Goal: Information Seeking & Learning: Find specific page/section

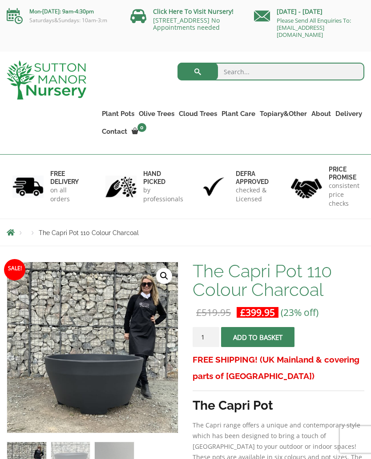
click at [0, 0] on link "Ilex Crenata Cloud Trees" at bounding box center [0, 0] width 0 height 0
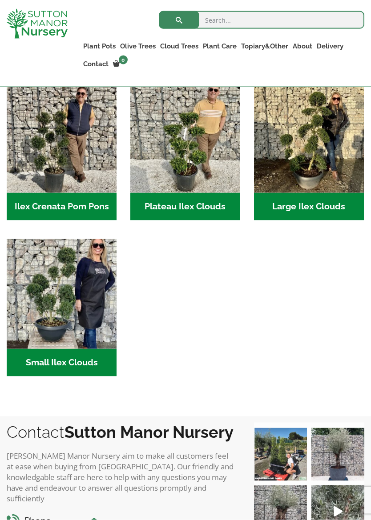
scroll to position [222, 0]
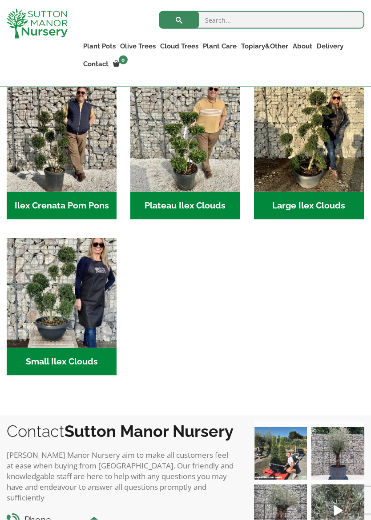
click at [324, 206] on h2 "Large Ilex Clouds (47)" at bounding box center [309, 206] width 110 height 28
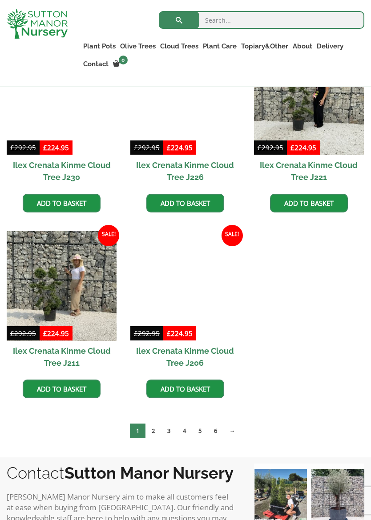
scroll to position [513, 0]
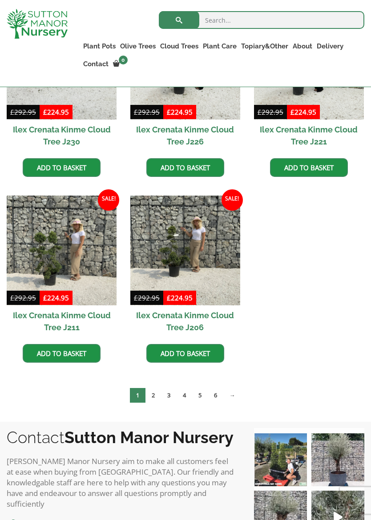
click at [354, 216] on ul "Sale! £ 292.95 Original price was: £292.95. £ 224.95 Current price is: £224.95.…" at bounding box center [186, 103] width 358 height 558
click at [153, 395] on link "2" at bounding box center [153, 395] width 16 height 15
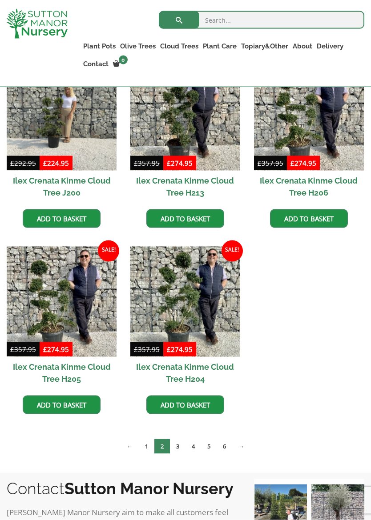
scroll to position [649, 0]
click at [177, 448] on link "3" at bounding box center [178, 446] width 16 height 15
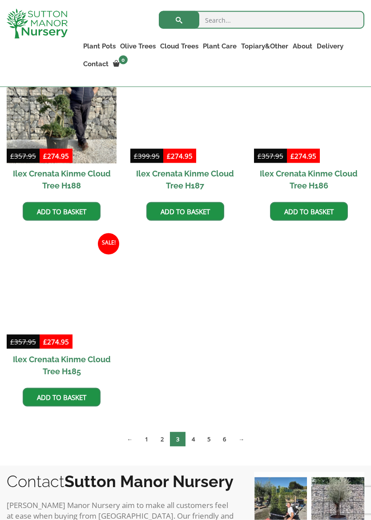
scroll to position [470, 0]
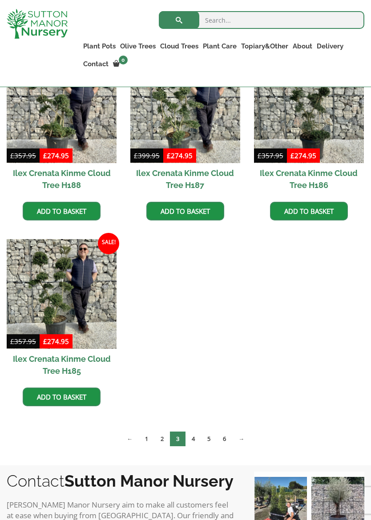
click at [199, 440] on link "4" at bounding box center [193, 439] width 16 height 15
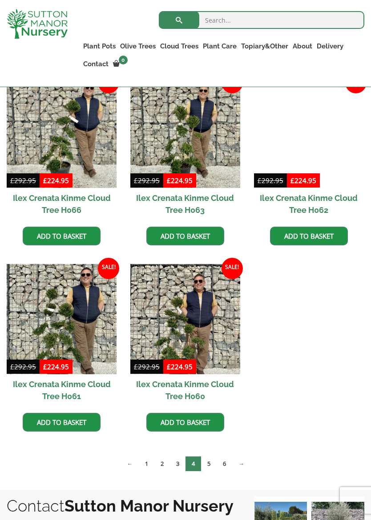
scroll to position [645, 0]
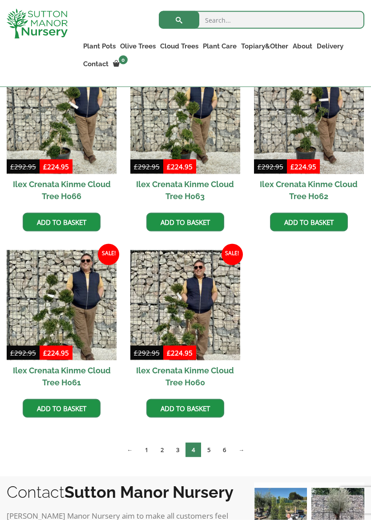
click at [211, 452] on link "5" at bounding box center [209, 450] width 16 height 15
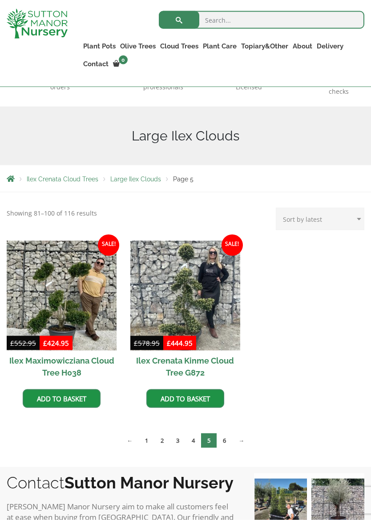
scroll to position [98, 0]
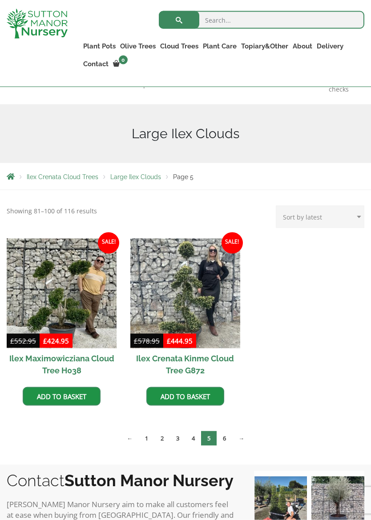
click at [226, 440] on link "6" at bounding box center [225, 438] width 16 height 15
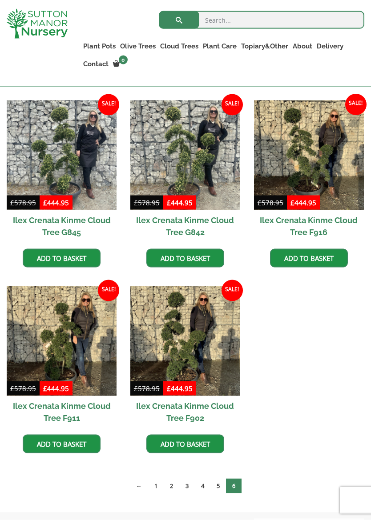
scroll to position [423, 0]
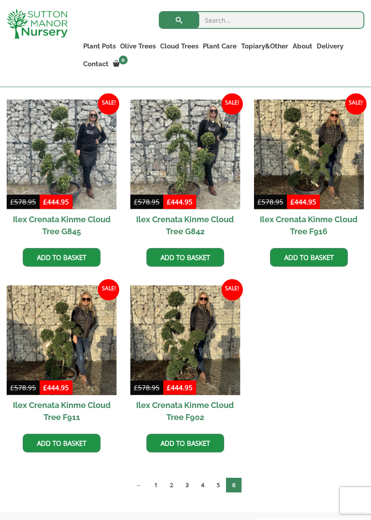
click at [220, 20] on input "search" at bounding box center [262, 20] width 206 height 18
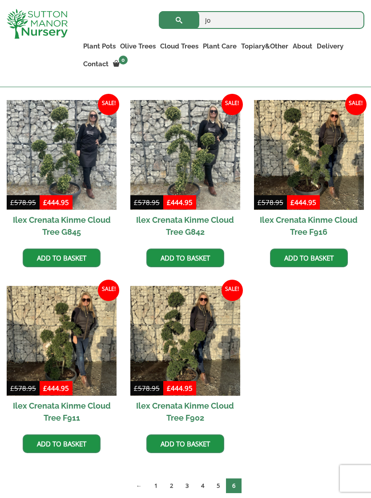
type input "J"
type input "Ligustrum jonandrum Pom Pom"
click at [179, 20] on button "submit" at bounding box center [179, 20] width 40 height 18
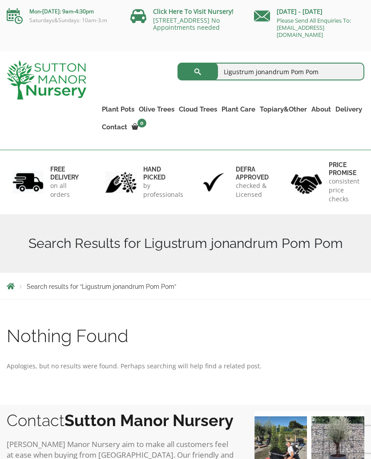
click at [325, 73] on input "Ligustrum jonandrum Pom Pom" at bounding box center [270, 72] width 187 height 18
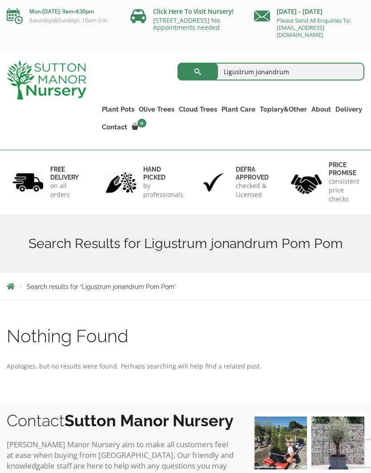
type input "Ligustrum jonandrum"
click at [197, 72] on button "submit" at bounding box center [197, 72] width 40 height 18
